Goal: Task Accomplishment & Management: Manage account settings

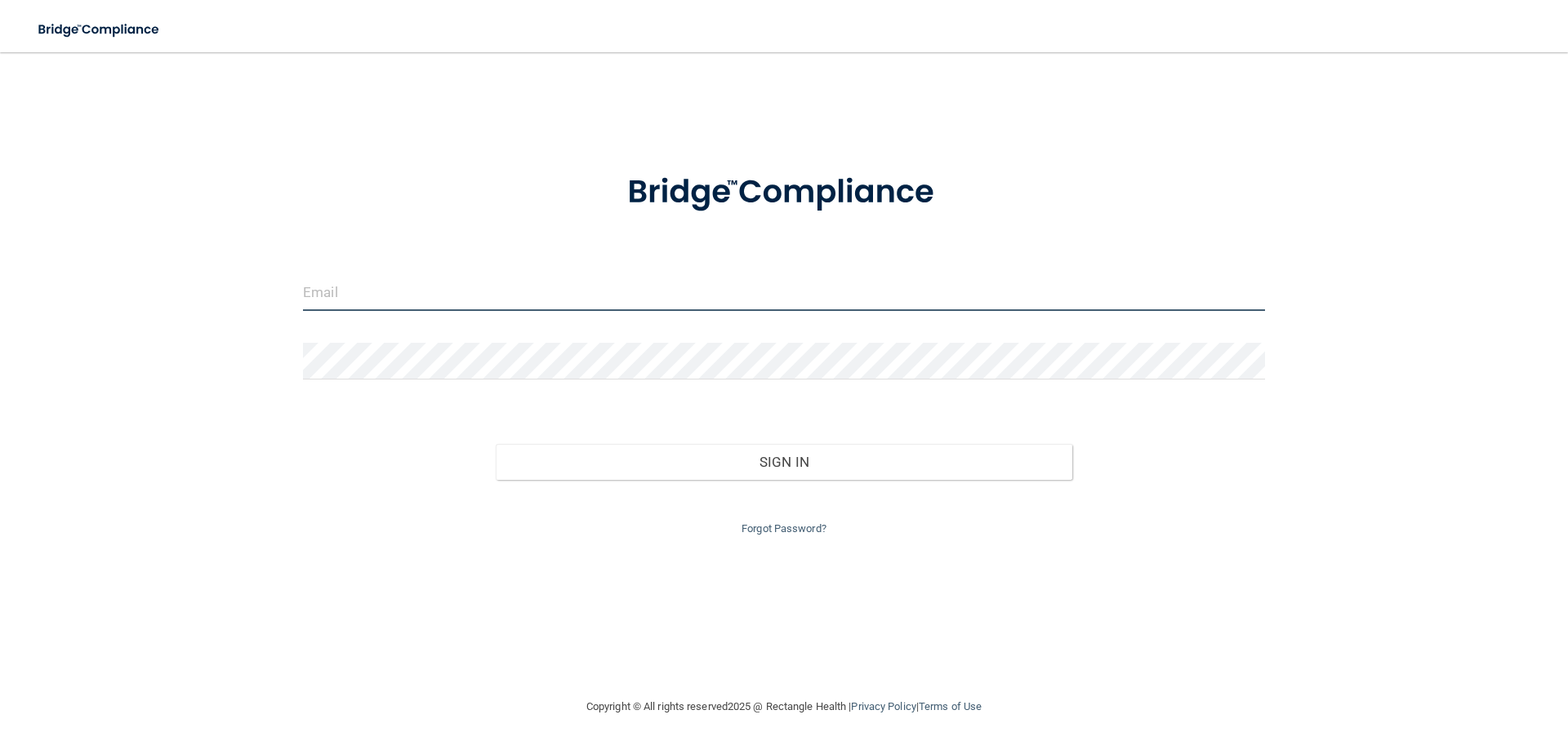
click at [404, 298] on input "email" at bounding box center [783, 293] width 962 height 37
type input "[EMAIL_ADDRESS][DOMAIN_NAME]"
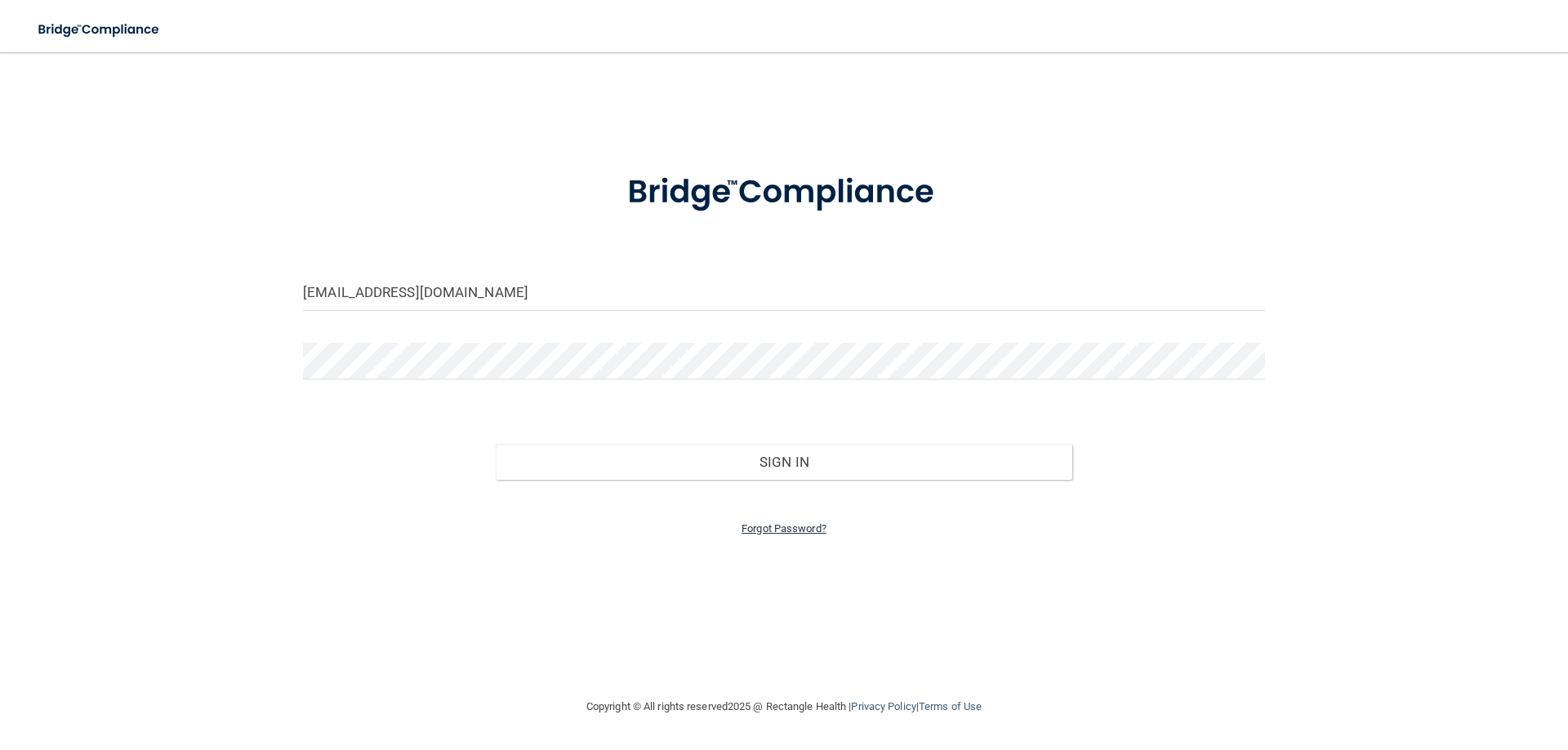
click at [803, 531] on link "Forgot Password?" at bounding box center [784, 529] width 85 height 12
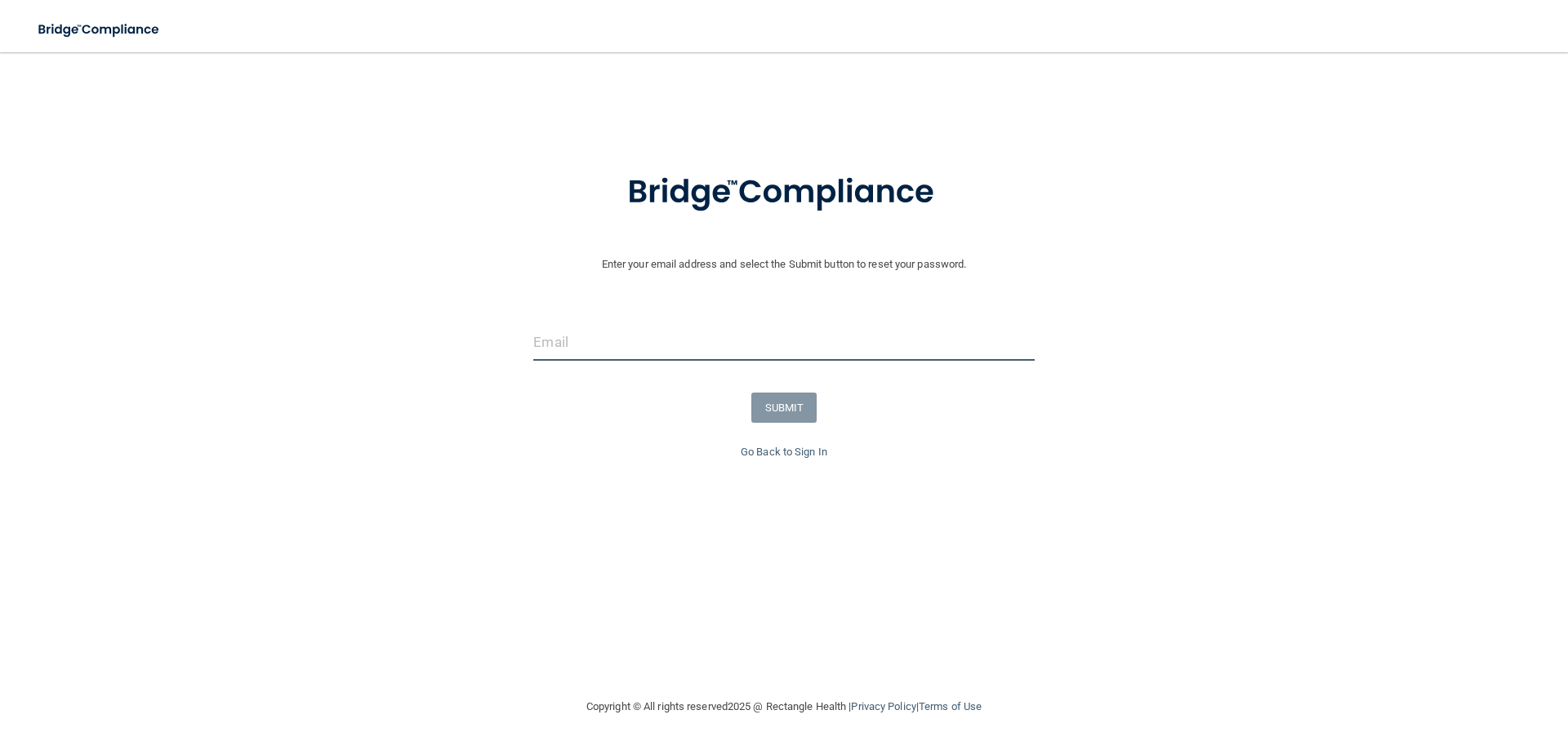
click at [711, 332] on input "email" at bounding box center [784, 342] width 501 height 37
type input "[EMAIL_ADDRESS][DOMAIN_NAME]"
click at [791, 411] on button "SUBMIT" at bounding box center [784, 408] width 66 height 30
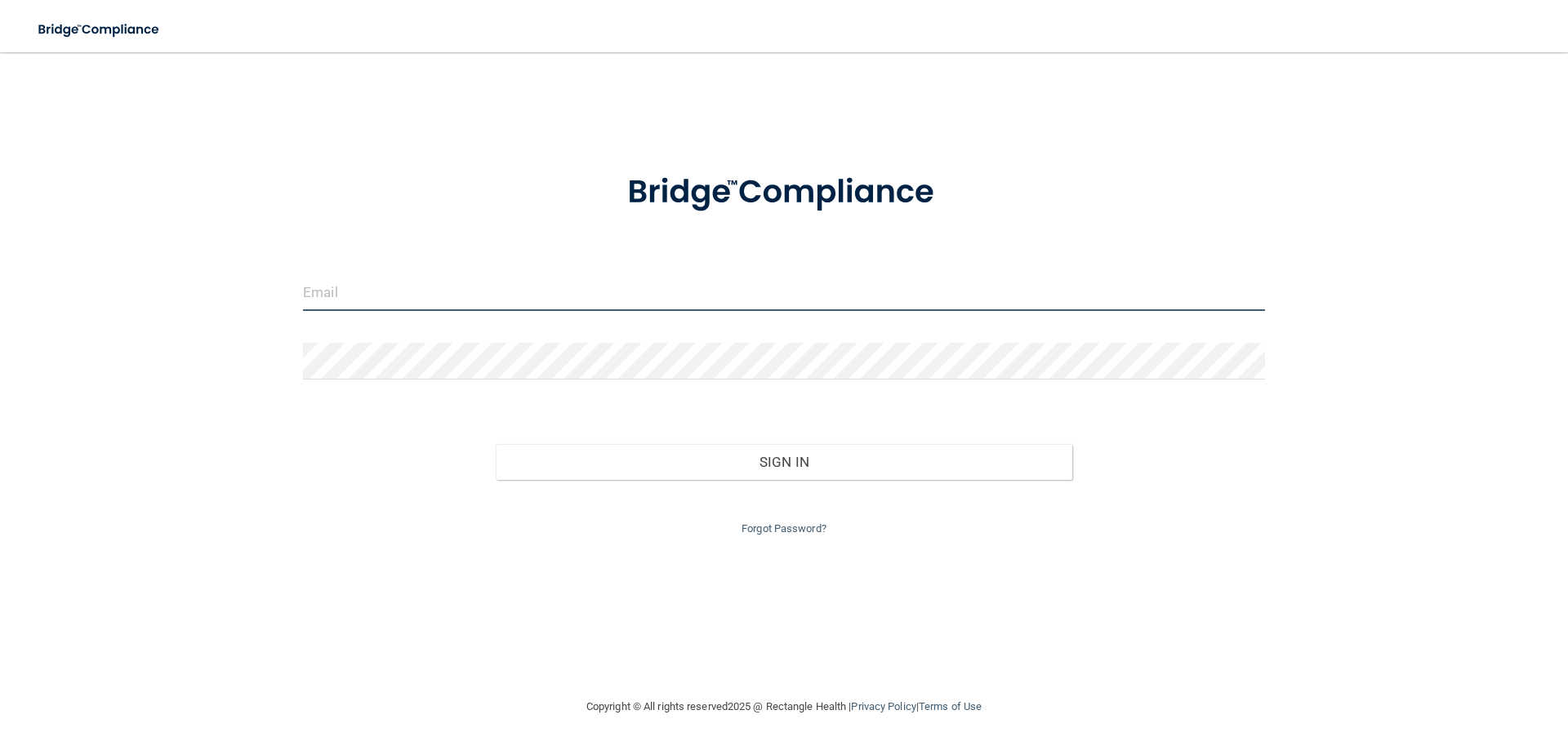
click at [556, 295] on input "email" at bounding box center [783, 293] width 962 height 37
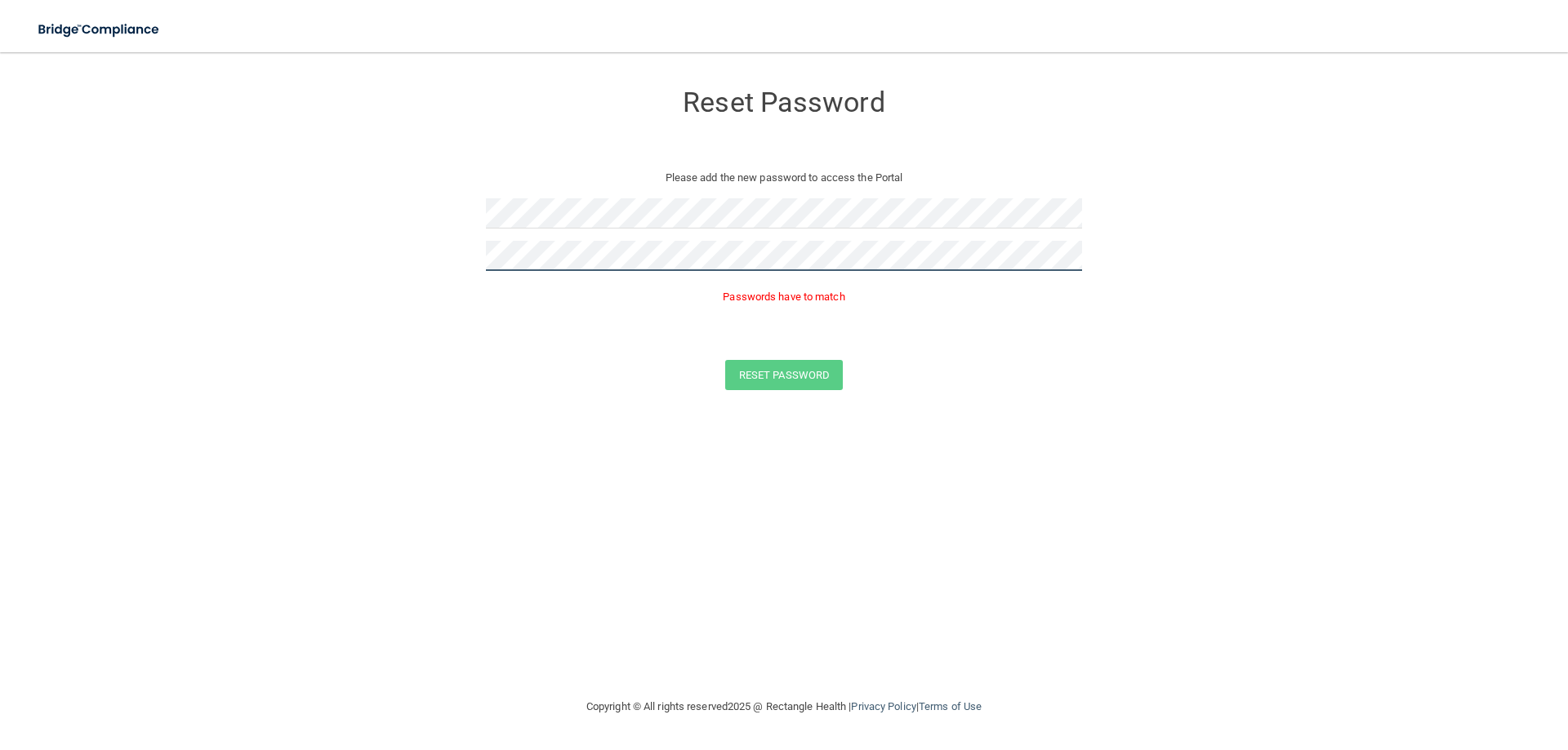
click at [377, 258] on form "Reset Password Please add the new password to access the Portal Passwords have …" at bounding box center [784, 240] width 1503 height 341
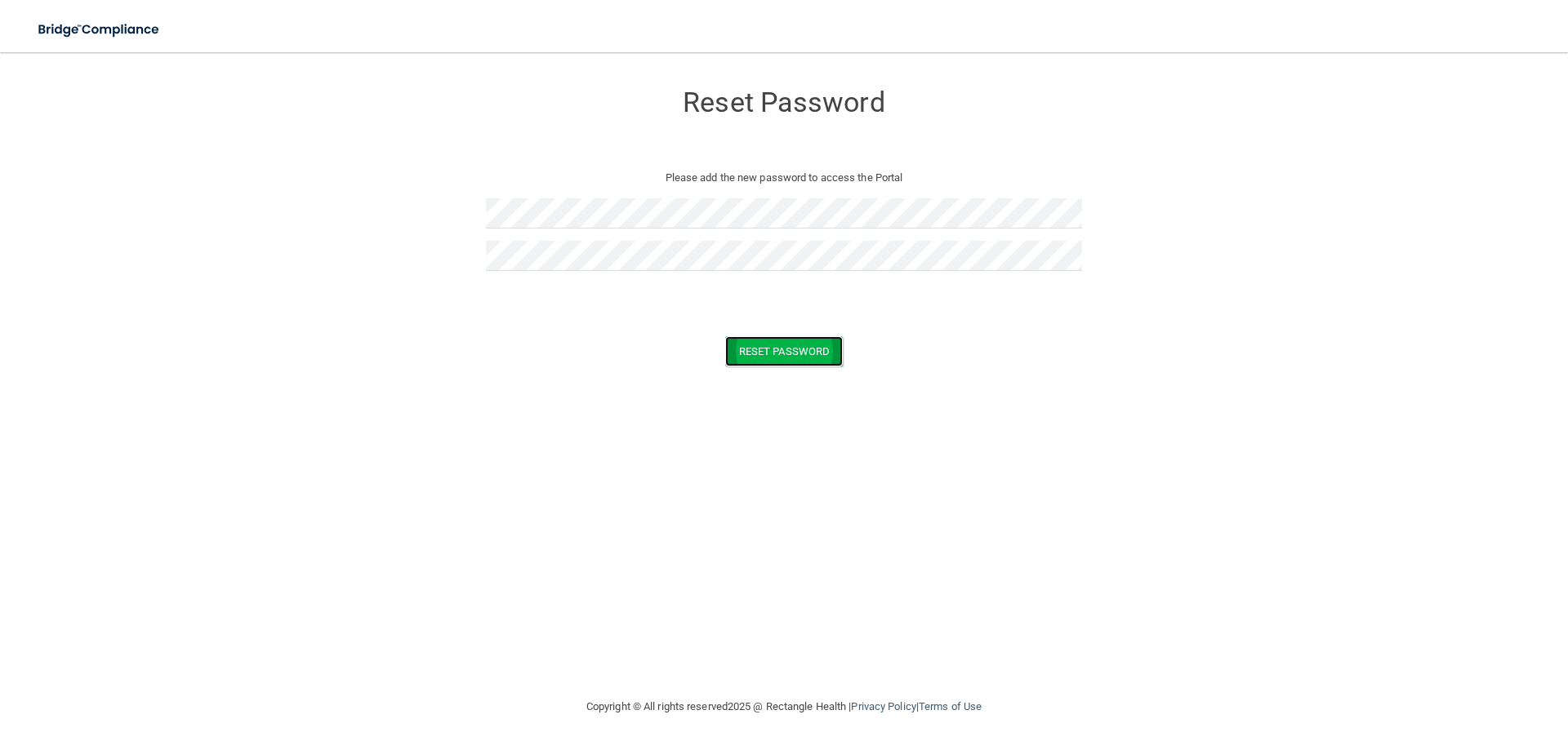
click at [807, 351] on button "Reset Password" at bounding box center [784, 351] width 118 height 30
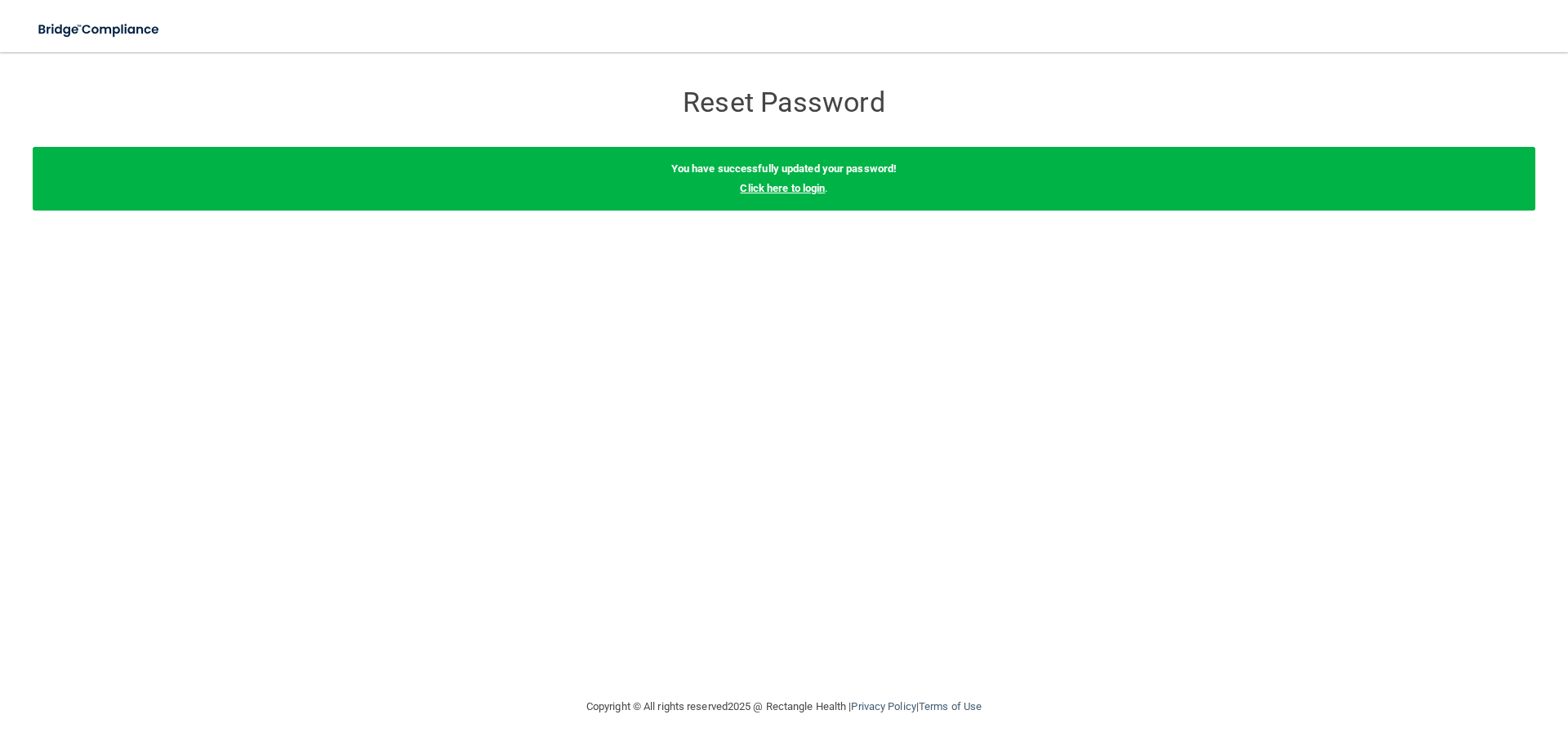
click at [821, 189] on link "Click here to login" at bounding box center [782, 188] width 85 height 12
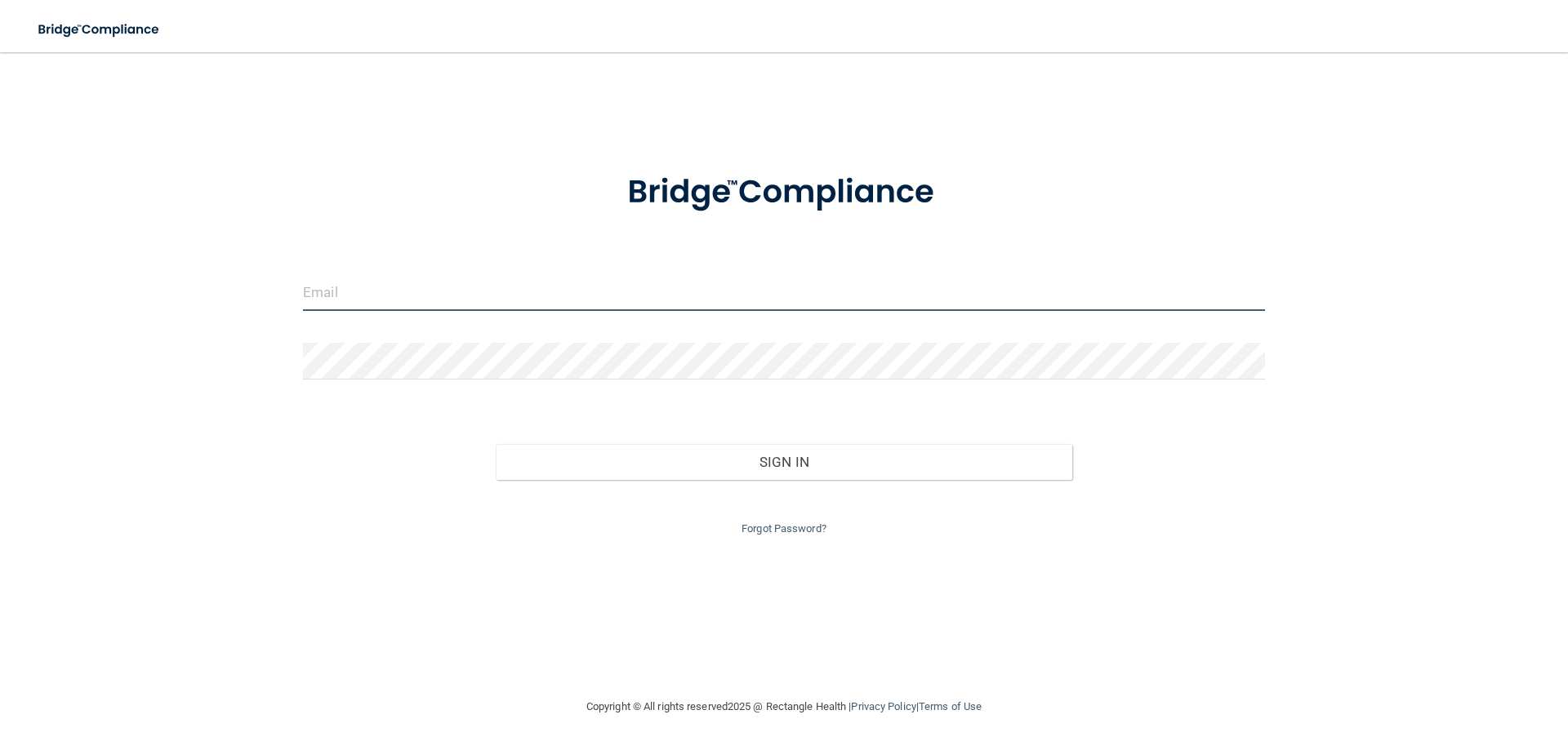
click at [612, 297] on input "email" at bounding box center [783, 293] width 962 height 37
type input "[EMAIL_ADDRESS][DOMAIN_NAME]"
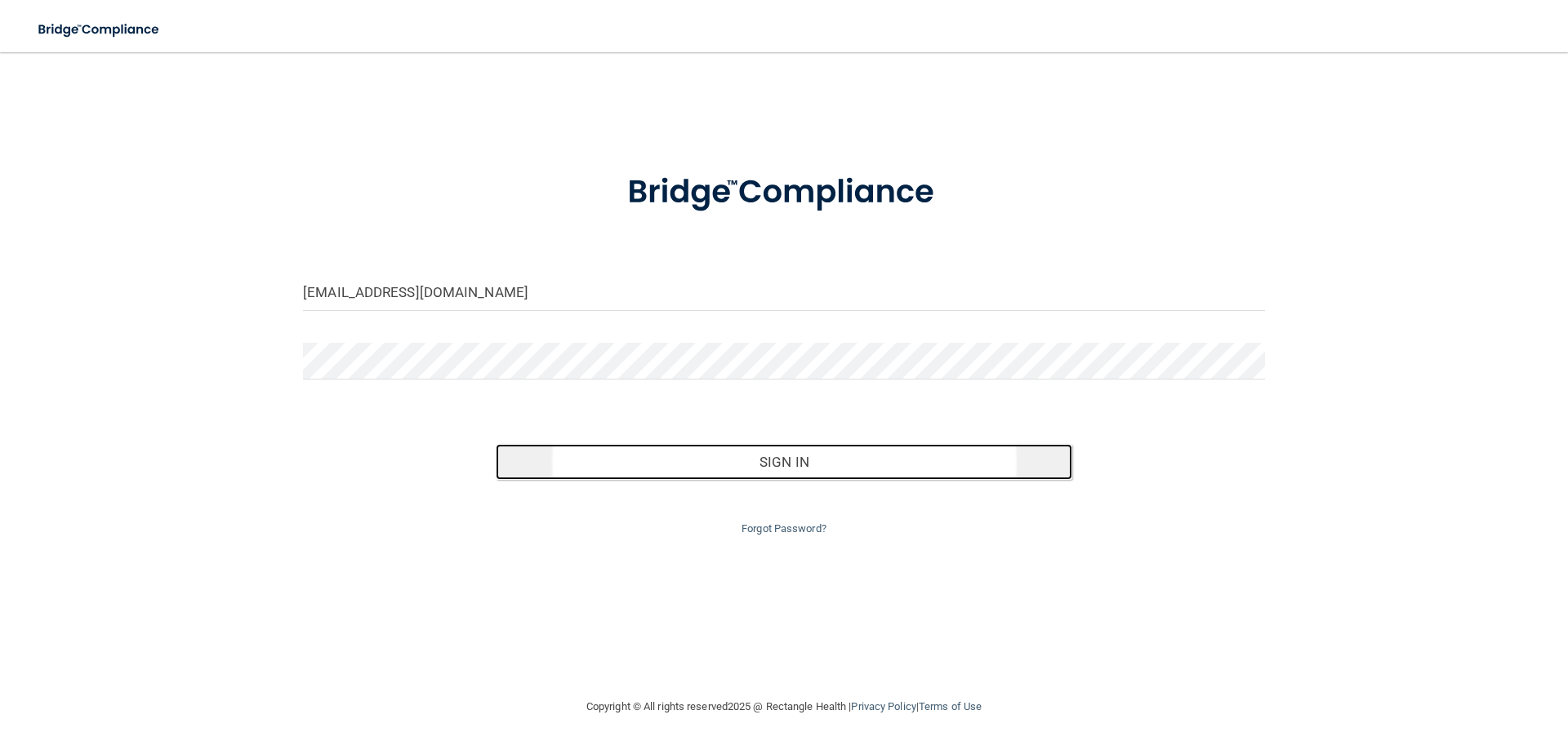
click at [819, 465] on button "Sign In" at bounding box center [784, 462] width 577 height 36
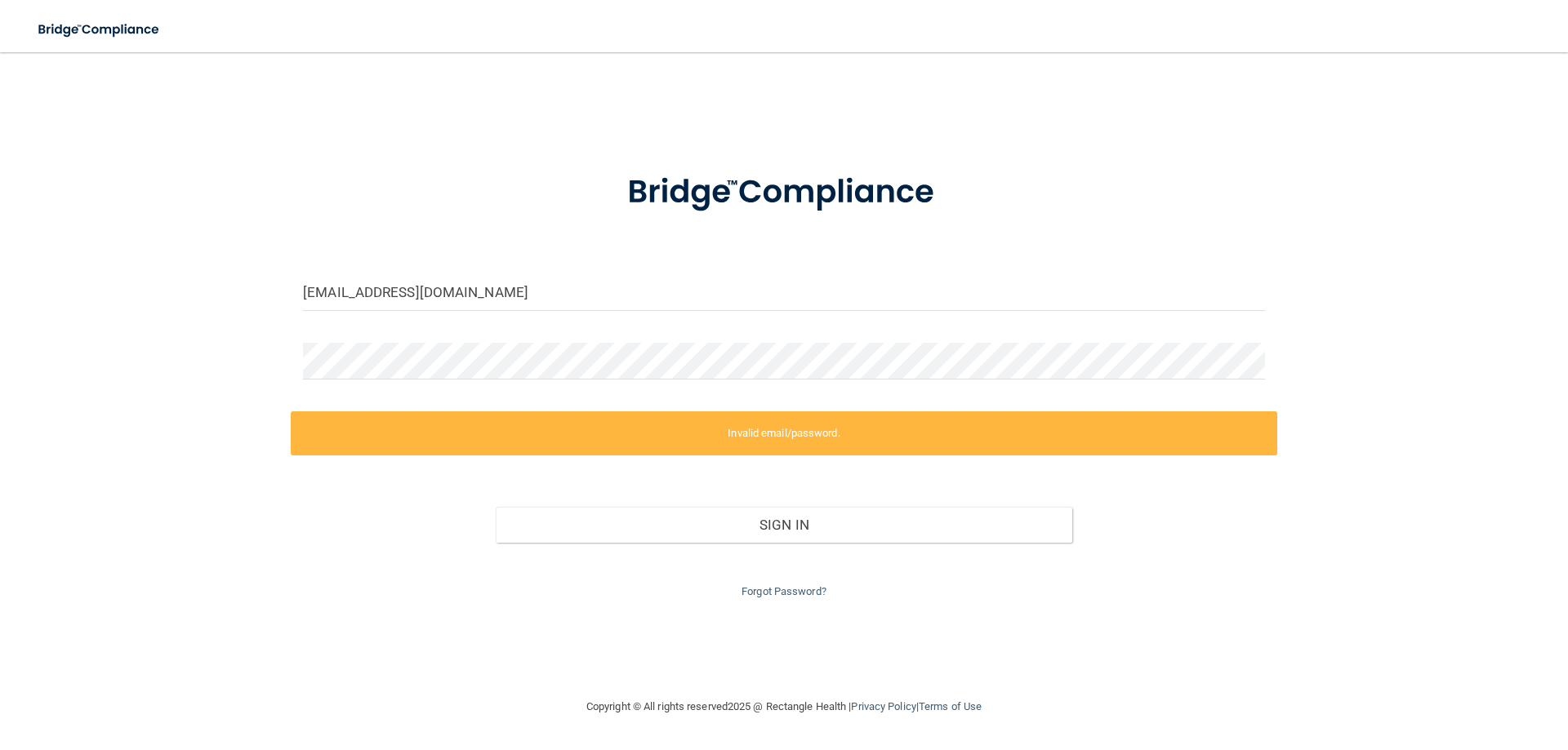
click at [827, 436] on label "Invalid email/password." at bounding box center [784, 433] width 987 height 44
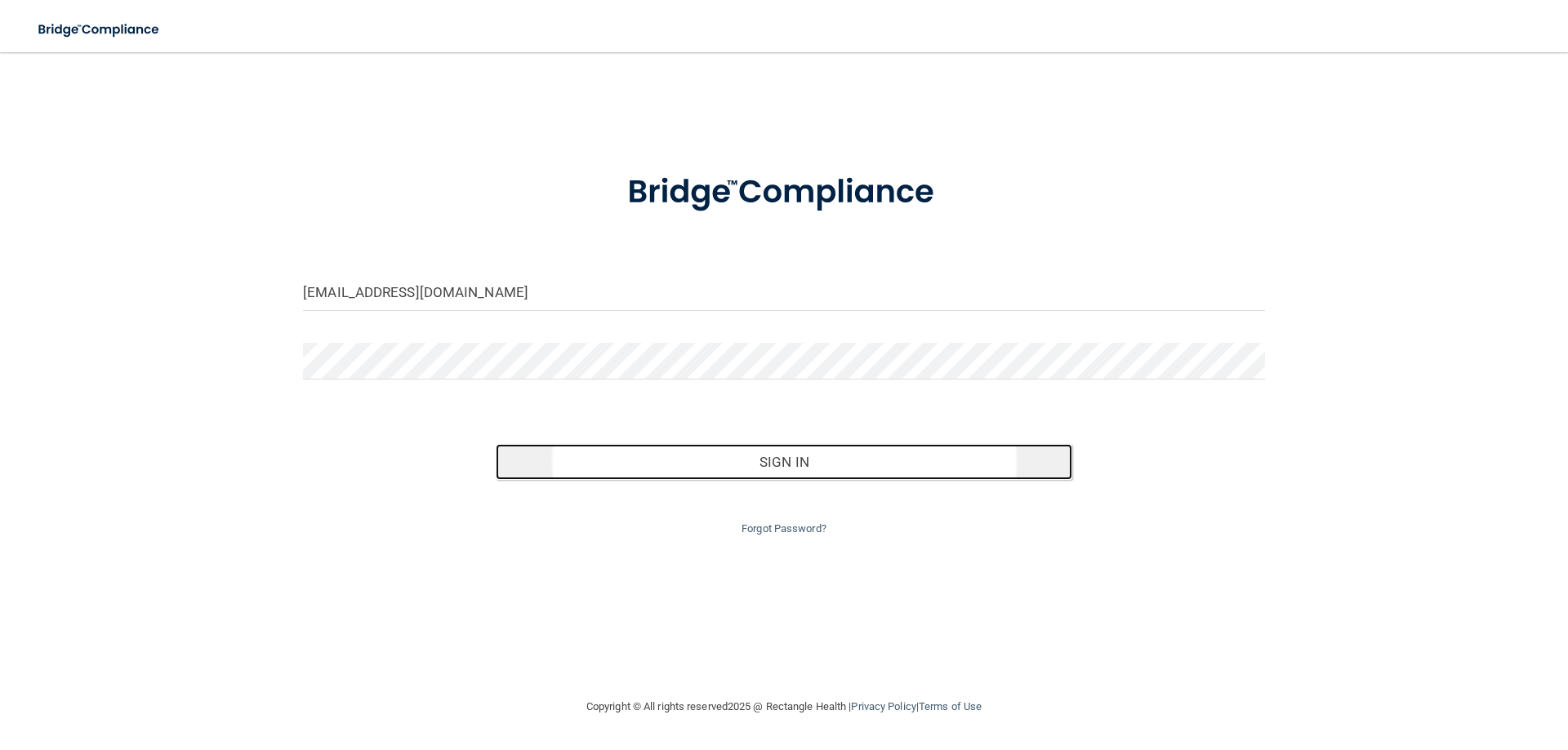
click at [715, 450] on button "Sign In" at bounding box center [784, 462] width 577 height 36
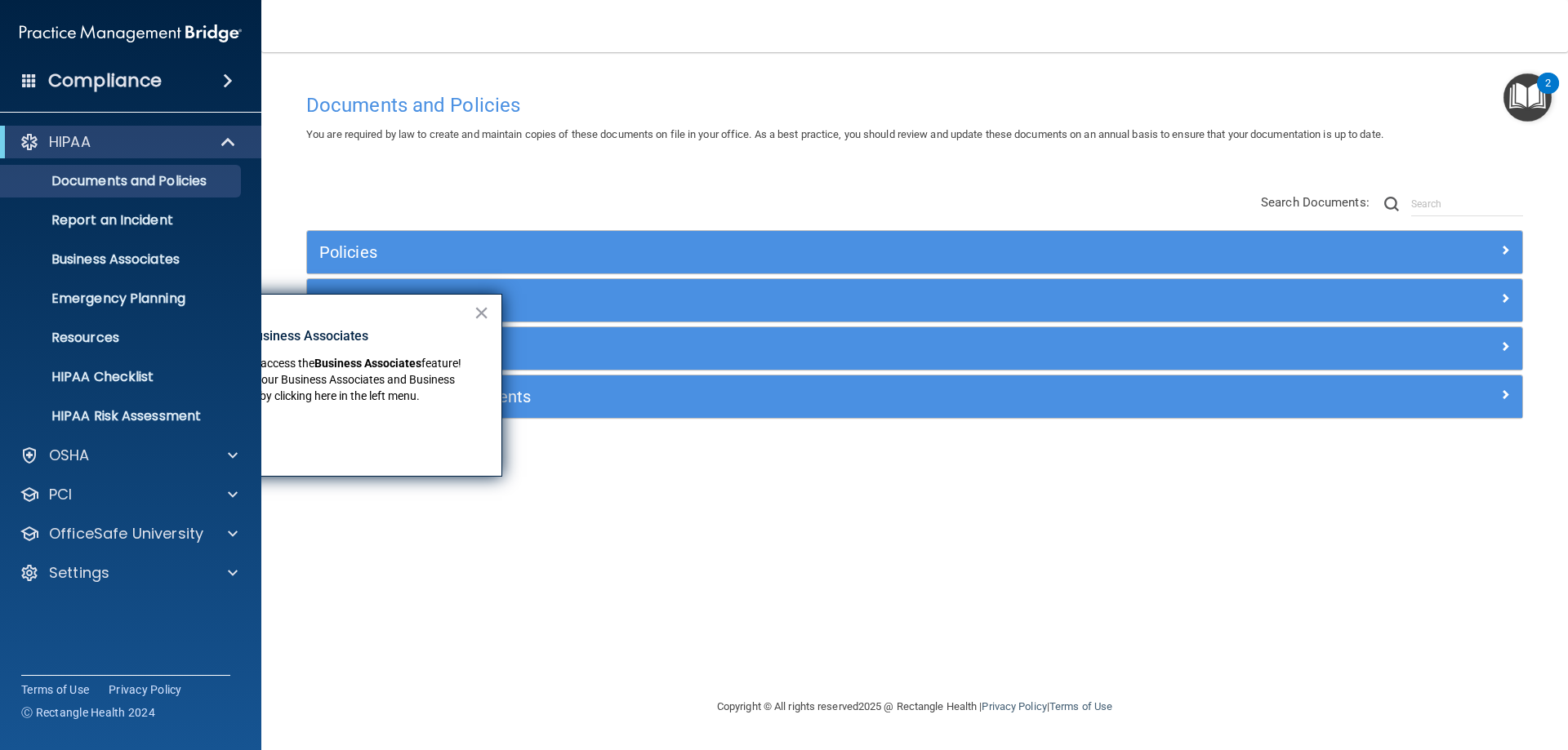
click at [969, 28] on nav "Toggle navigation Manami Yamaguchi dentist@dentalartsandwellness.com Manage My …" at bounding box center [914, 26] width 1307 height 52
click at [480, 314] on button "×" at bounding box center [481, 313] width 16 height 27
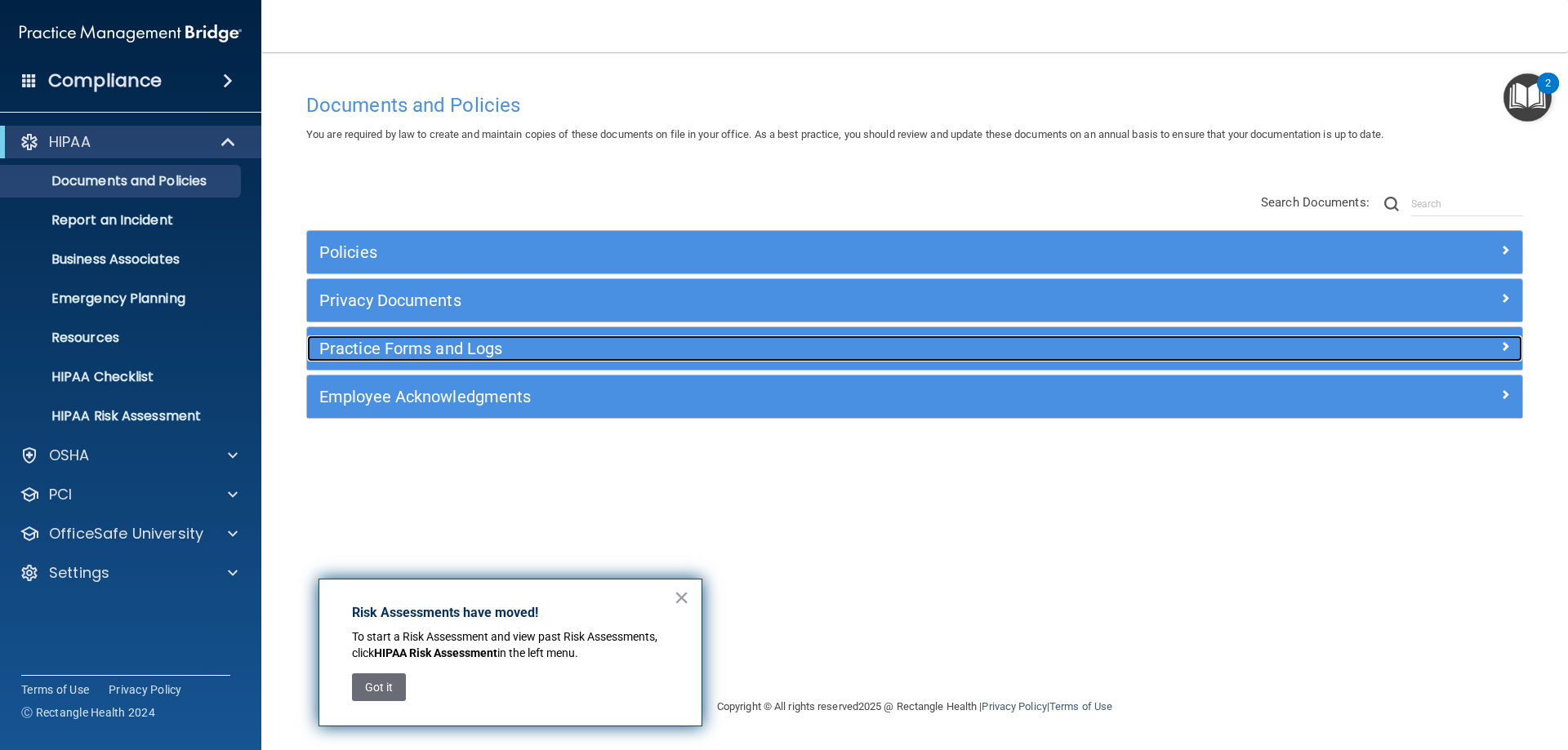
click at [483, 350] on h5 "Practice Forms and Logs" at bounding box center [763, 348] width 887 height 18
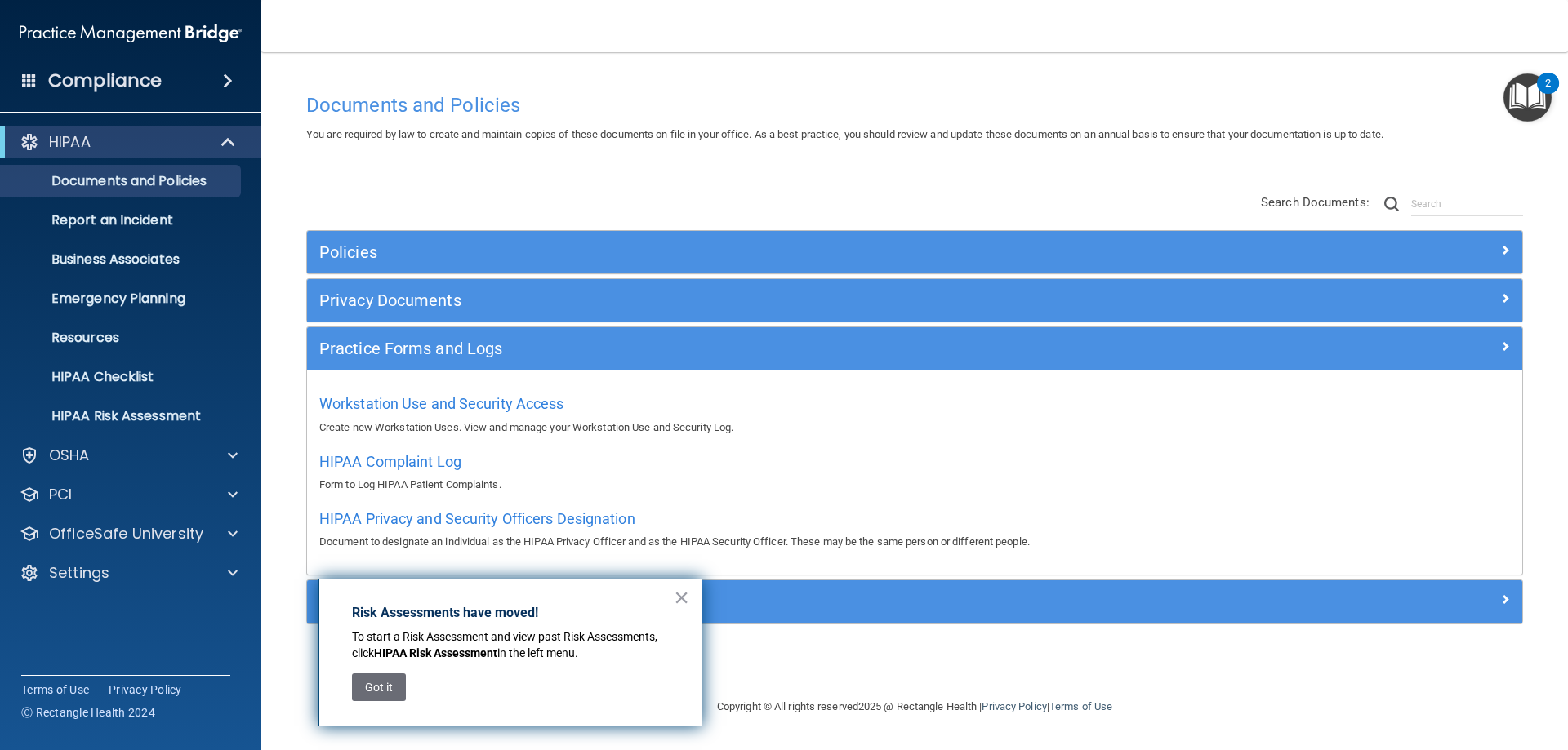
click at [675, 195] on div "Policies Select All (Unselect 0) Unselect All Print Selected (0) Acceptable Use…" at bounding box center [914, 409] width 1241 height 465
click at [681, 603] on button "×" at bounding box center [681, 598] width 16 height 27
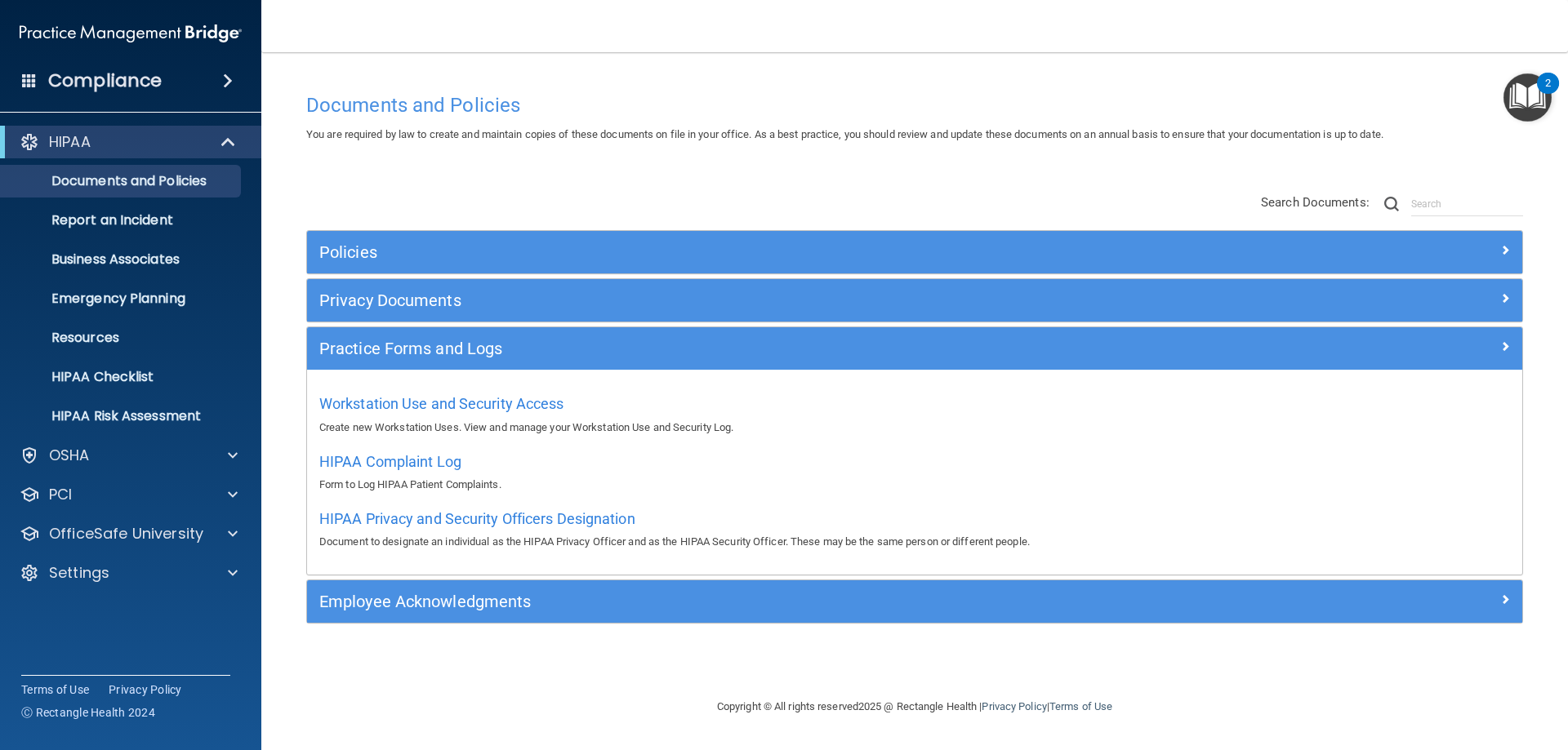
click at [360, 186] on div "Policies Select All (Unselect 0) Unselect All Print Selected (0) Acceptable Use…" at bounding box center [914, 409] width 1241 height 465
click at [123, 221] on p "Report an Incident" at bounding box center [122, 220] width 223 height 16
